Goal: Information Seeking & Learning: Learn about a topic

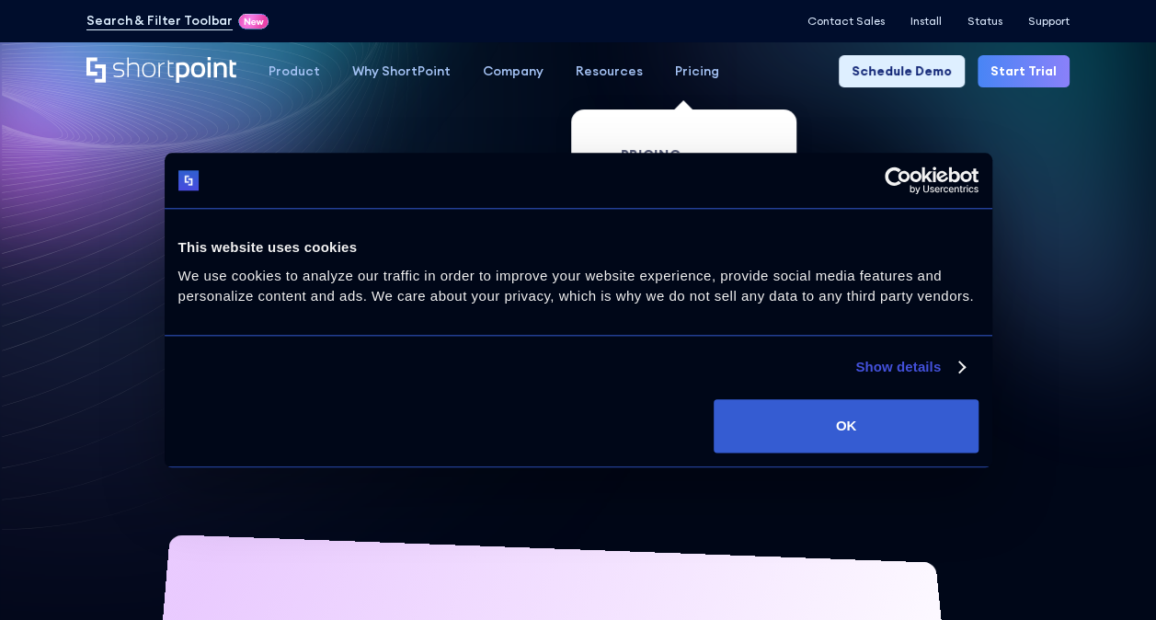
click at [676, 64] on div "Pricing" at bounding box center [697, 71] width 44 height 19
click at [690, 70] on div "Pricing" at bounding box center [697, 71] width 44 height 19
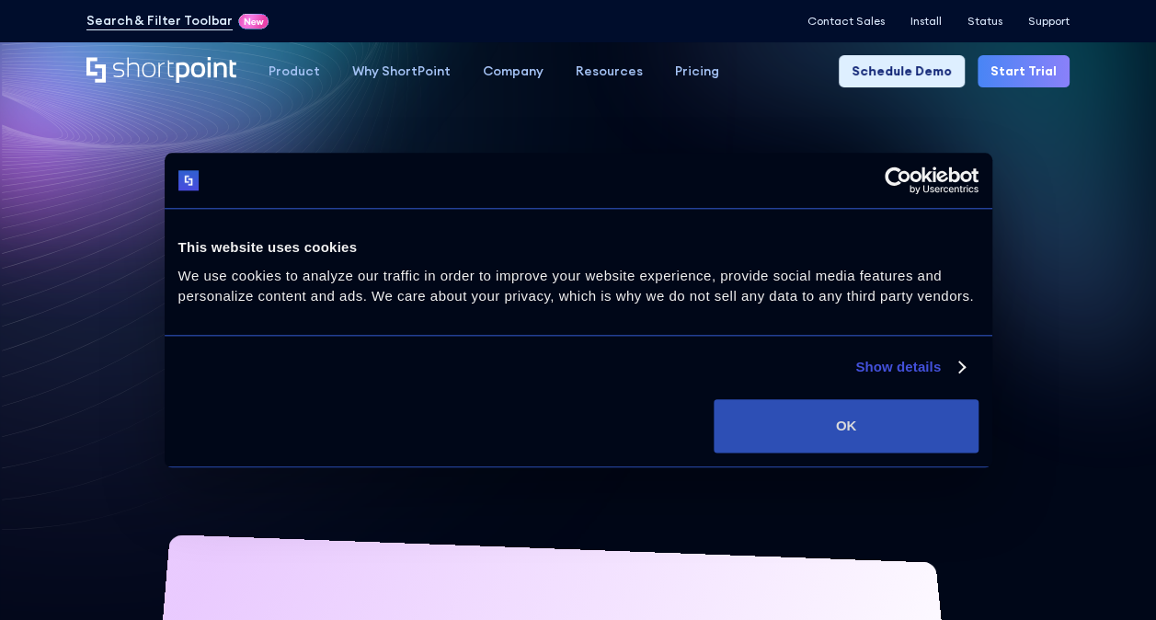
click at [867, 427] on button "OK" at bounding box center [846, 425] width 264 height 53
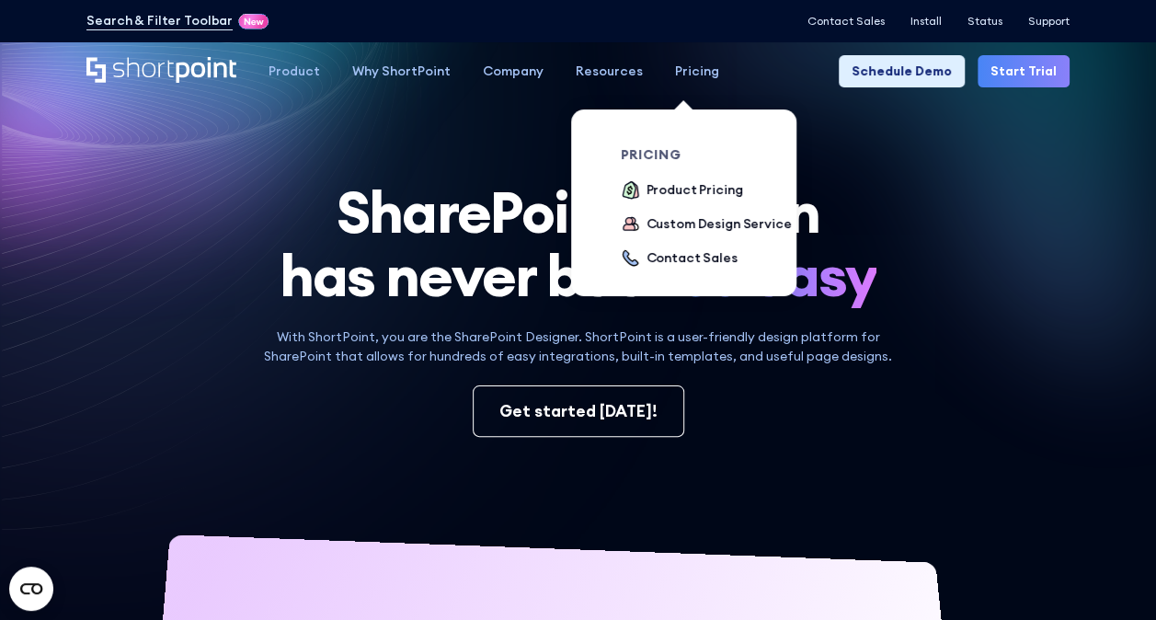
click at [693, 71] on div "Pricing" at bounding box center [697, 71] width 44 height 19
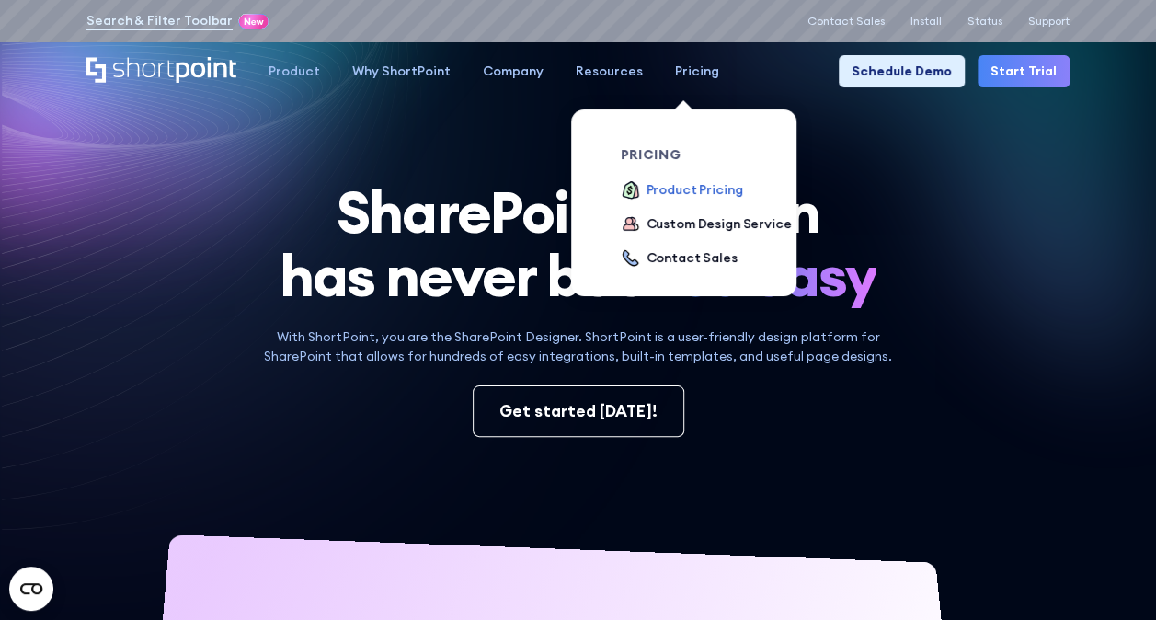
click at [681, 192] on div "Product Pricing" at bounding box center [695, 189] width 97 height 19
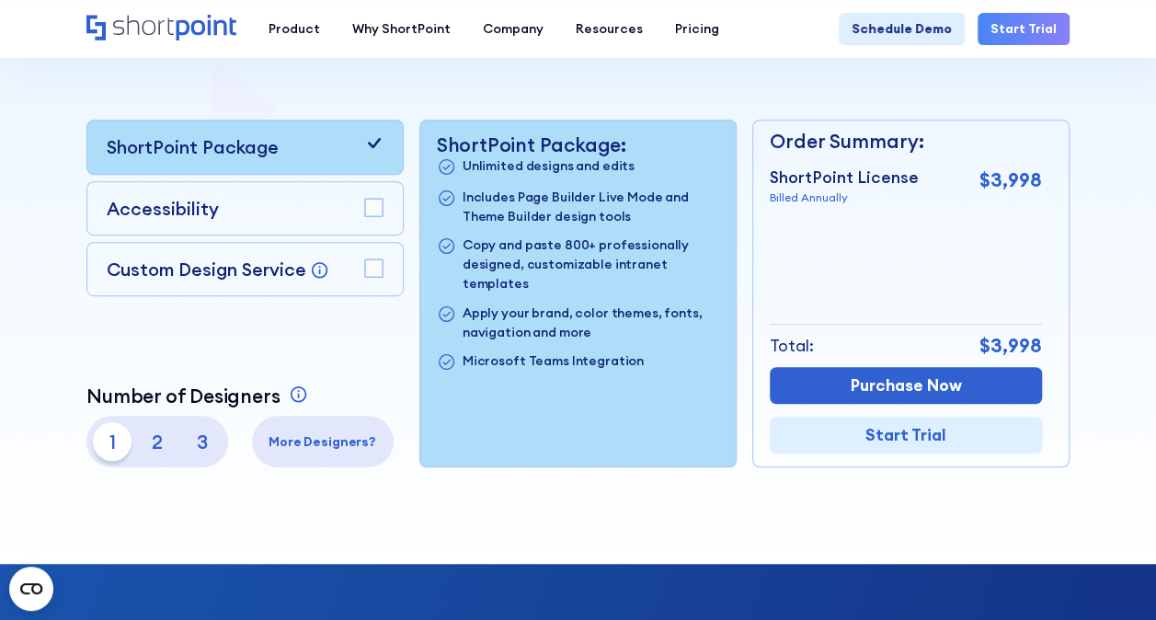
scroll to position [368, 0]
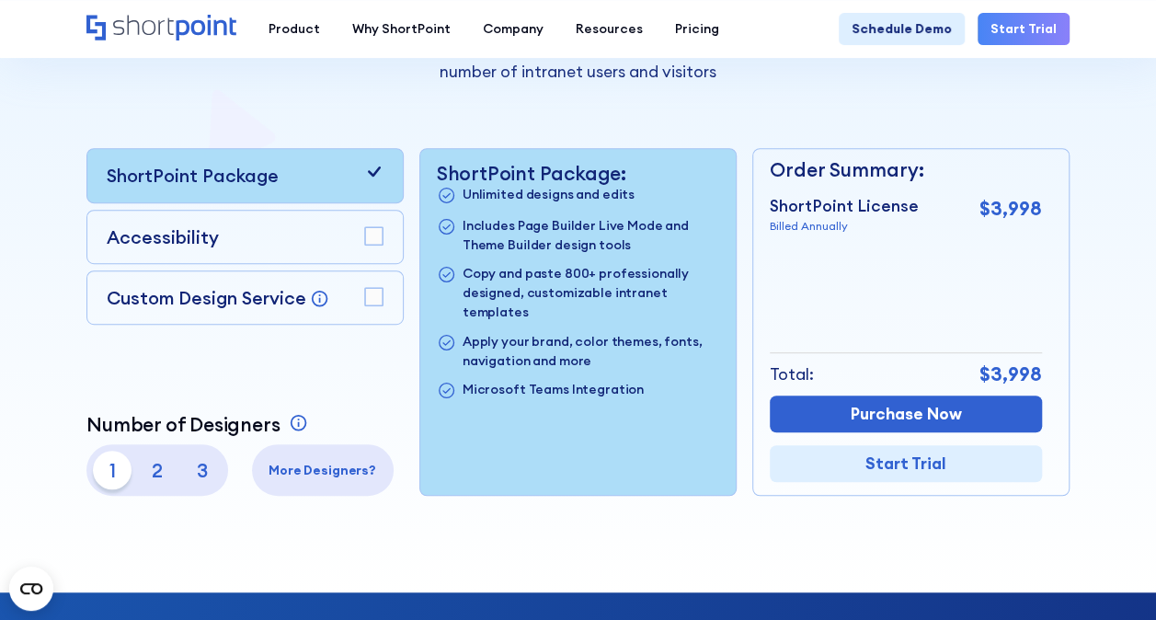
click at [378, 291] on rect at bounding box center [373, 296] width 17 height 17
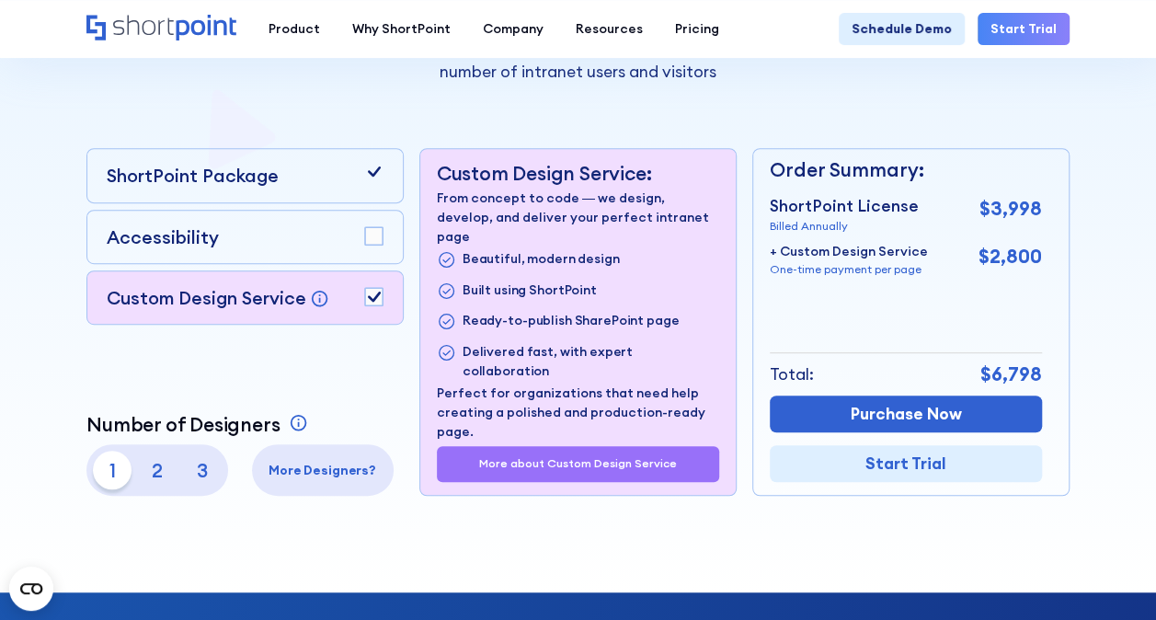
click at [373, 292] on rect at bounding box center [373, 296] width 17 height 17
click at [163, 472] on p "2" at bounding box center [157, 470] width 39 height 39
click at [200, 469] on p "3" at bounding box center [202, 470] width 39 height 39
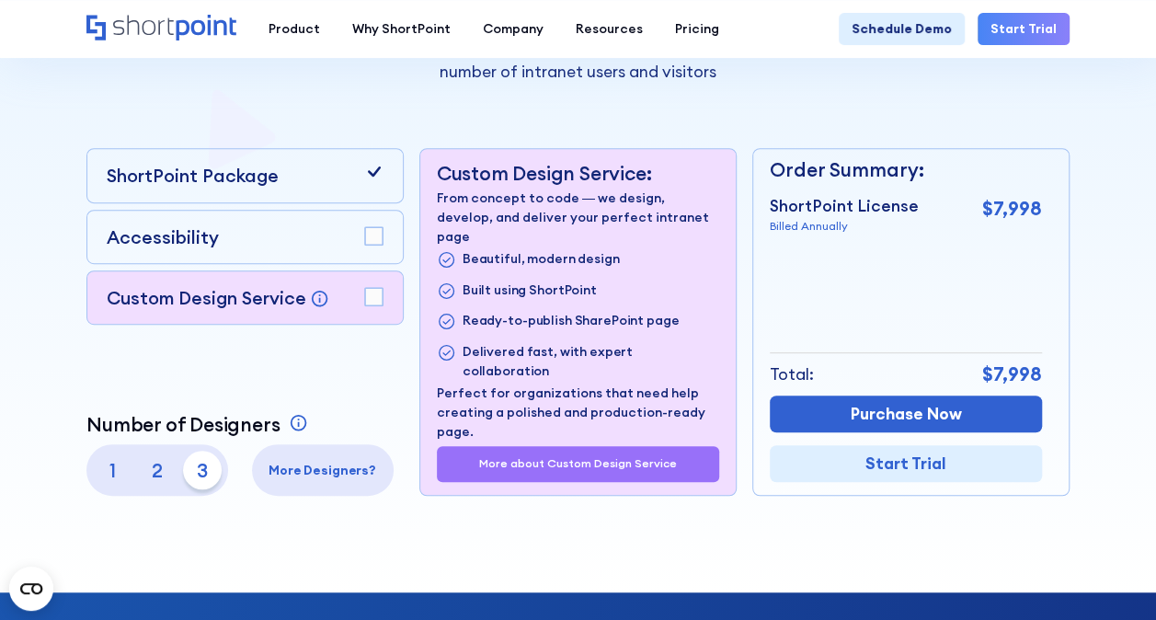
click at [149, 466] on p "2" at bounding box center [157, 470] width 39 height 39
click at [208, 473] on p "3" at bounding box center [202, 470] width 39 height 39
click at [162, 475] on p "2" at bounding box center [157, 470] width 39 height 39
